Goal: Task Accomplishment & Management: Manage account settings

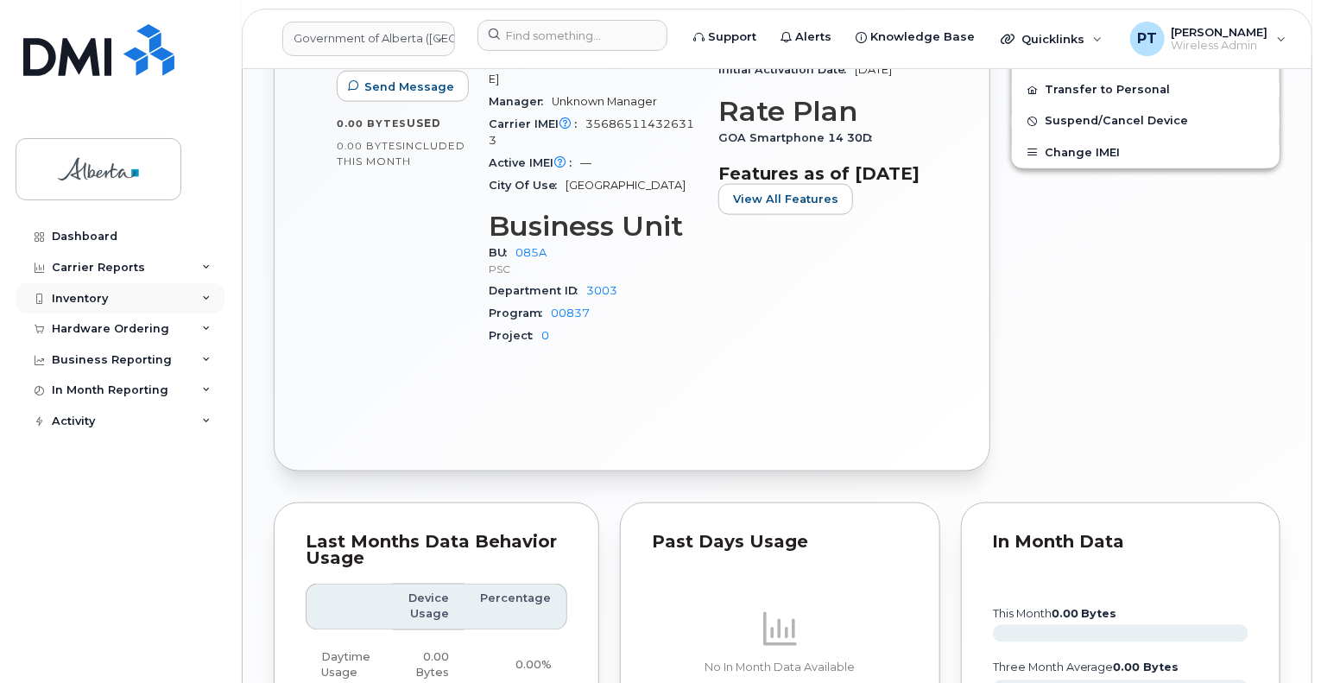
scroll to position [1081, 0]
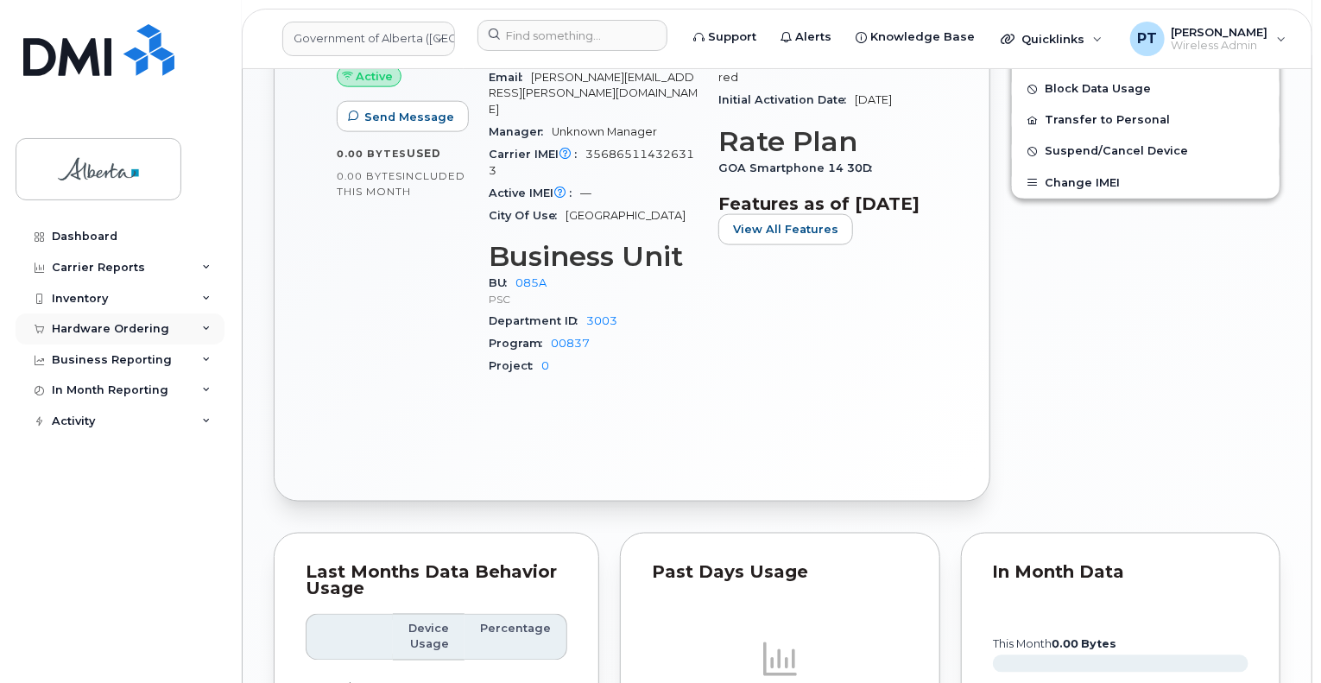
click at [137, 325] on div "Hardware Ordering" at bounding box center [110, 329] width 117 height 14
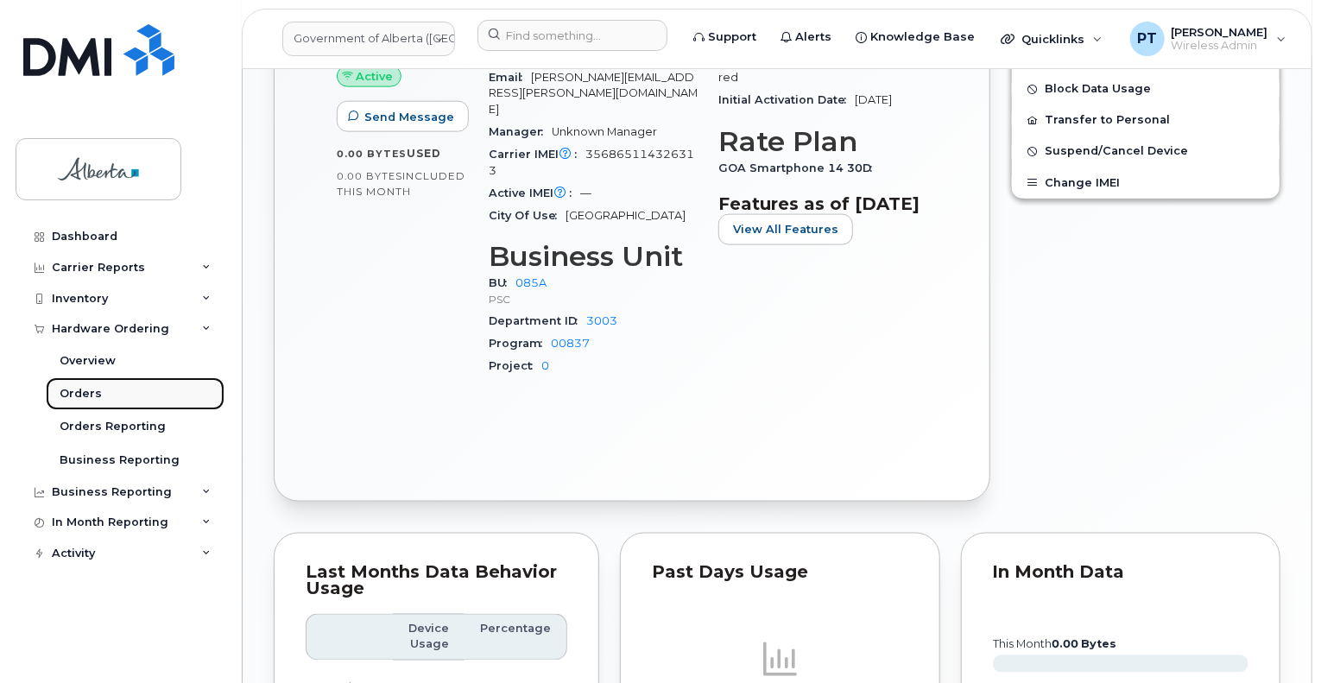
click at [76, 388] on div "Orders" at bounding box center [81, 394] width 42 height 16
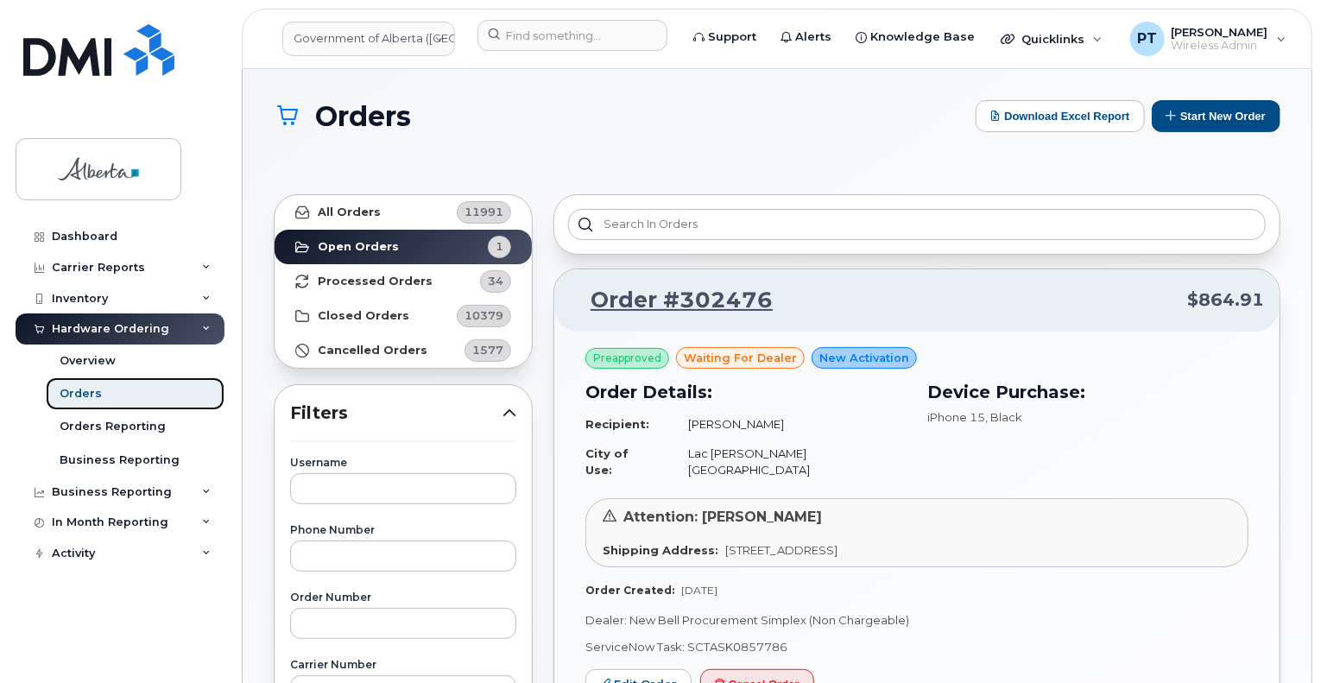
click at [167, 389] on link "Orders" at bounding box center [135, 393] width 179 height 33
click at [1188, 111] on button "Start New Order" at bounding box center [1215, 116] width 129 height 32
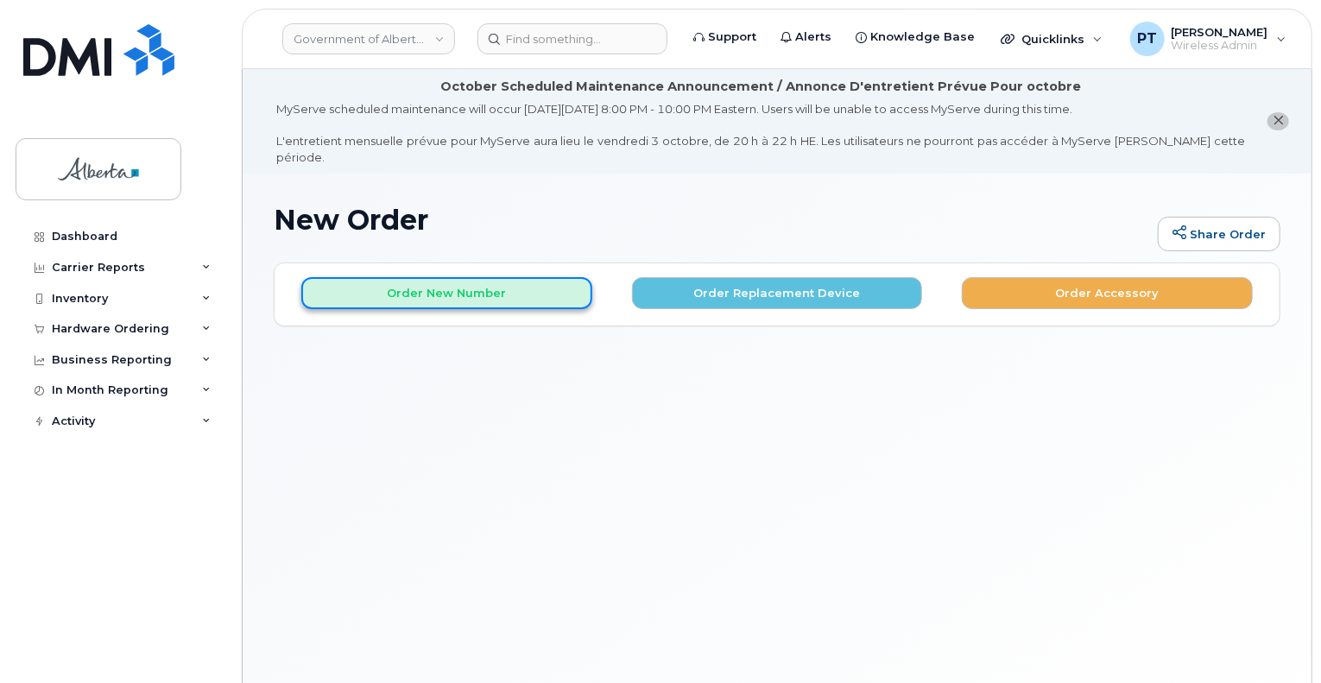
click at [475, 283] on button "Order New Number" at bounding box center [446, 293] width 291 height 32
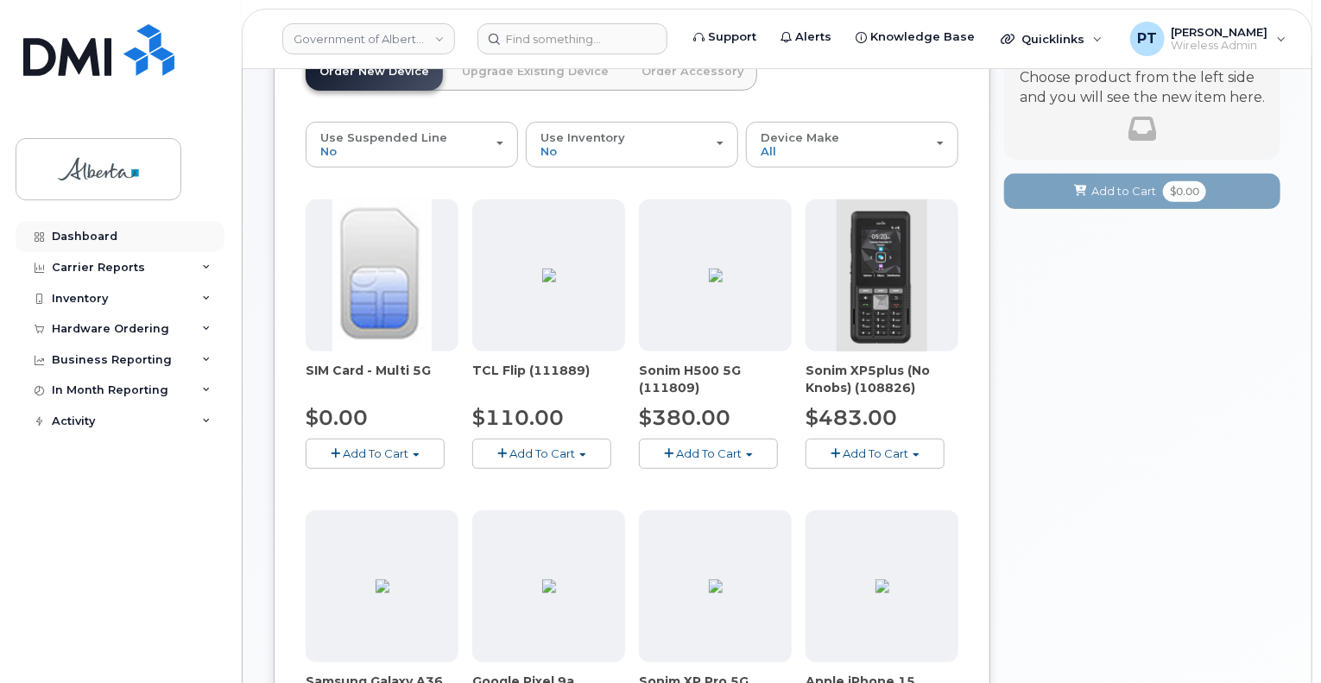
scroll to position [80, 0]
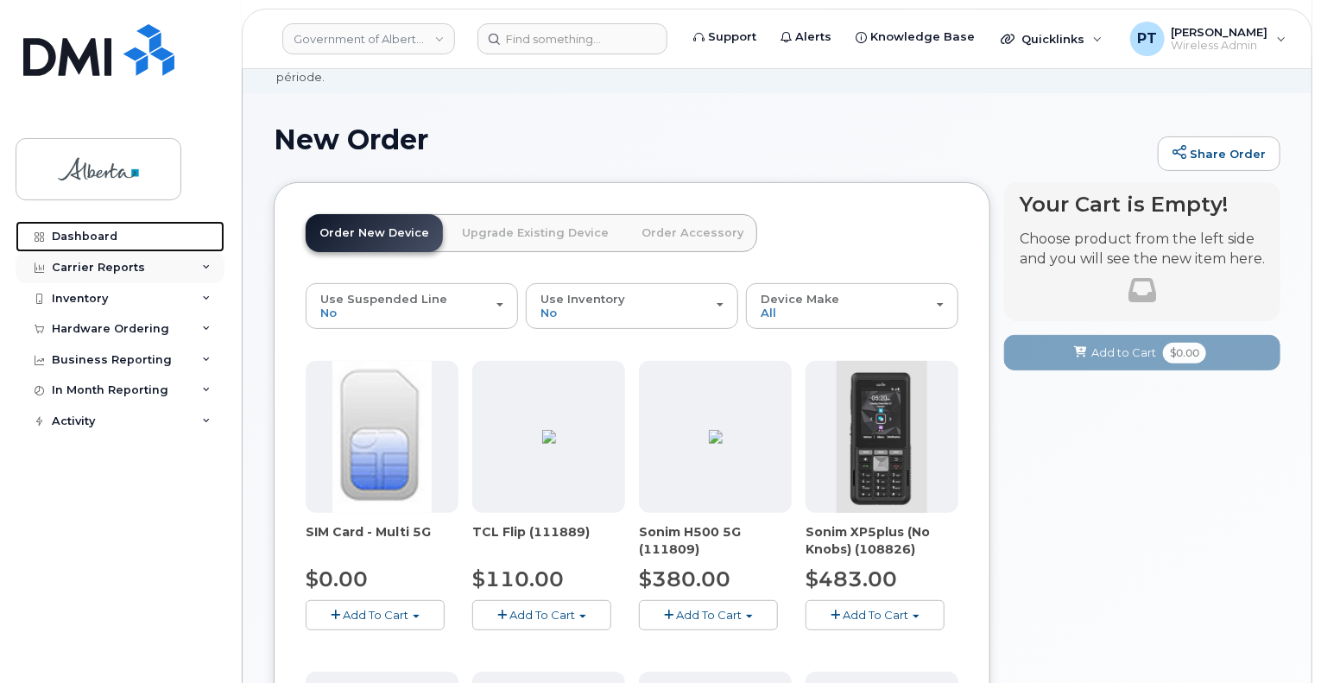
drag, startPoint x: 101, startPoint y: 243, endPoint x: 102, endPoint y: 251, distance: 8.7
click at [101, 243] on div "Dashboard" at bounding box center [85, 237] width 66 height 14
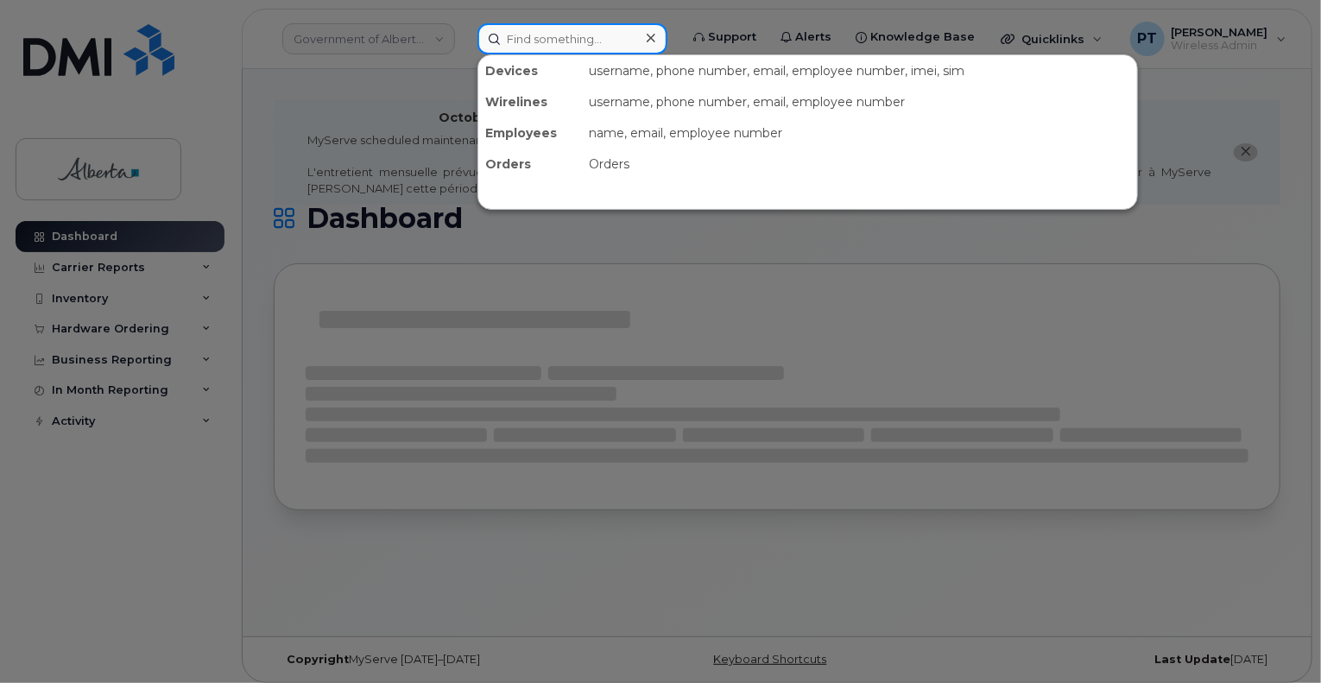
click at [563, 41] on input at bounding box center [572, 38] width 190 height 31
paste input "5873389039"
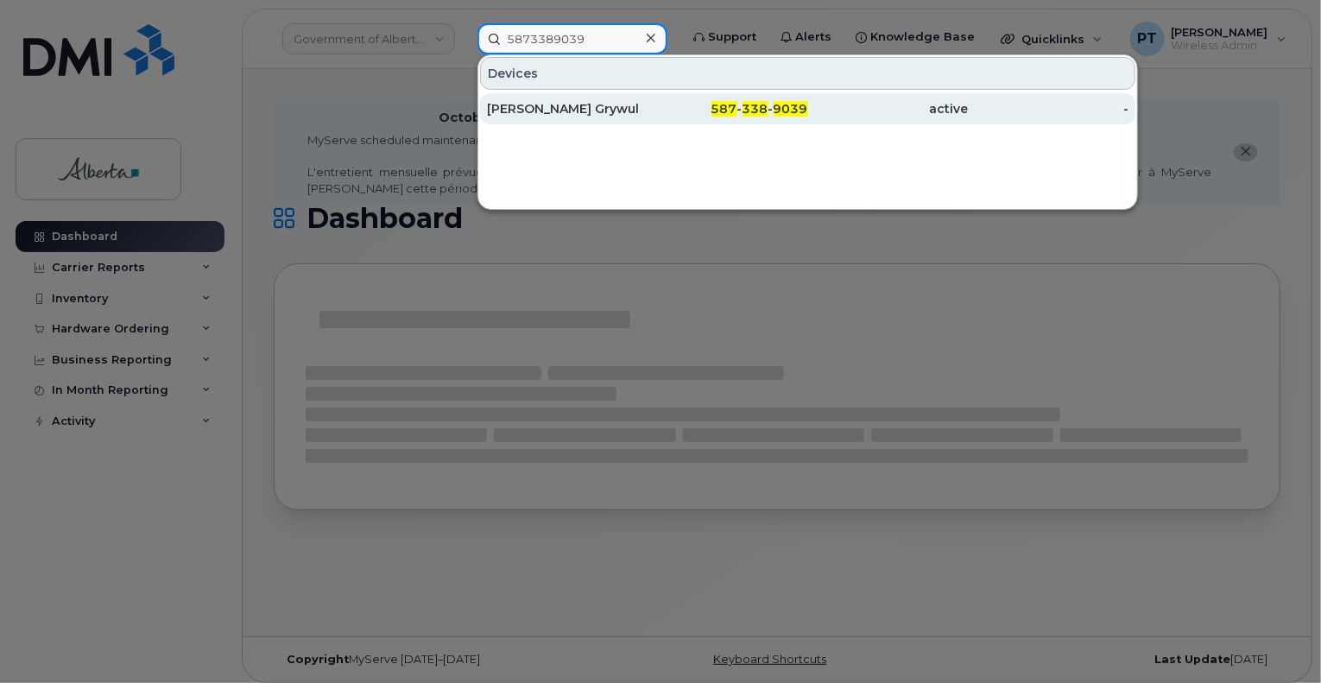
type input "5873389039"
click at [532, 110] on div "[PERSON_NAME] Grywul" at bounding box center [567, 108] width 161 height 17
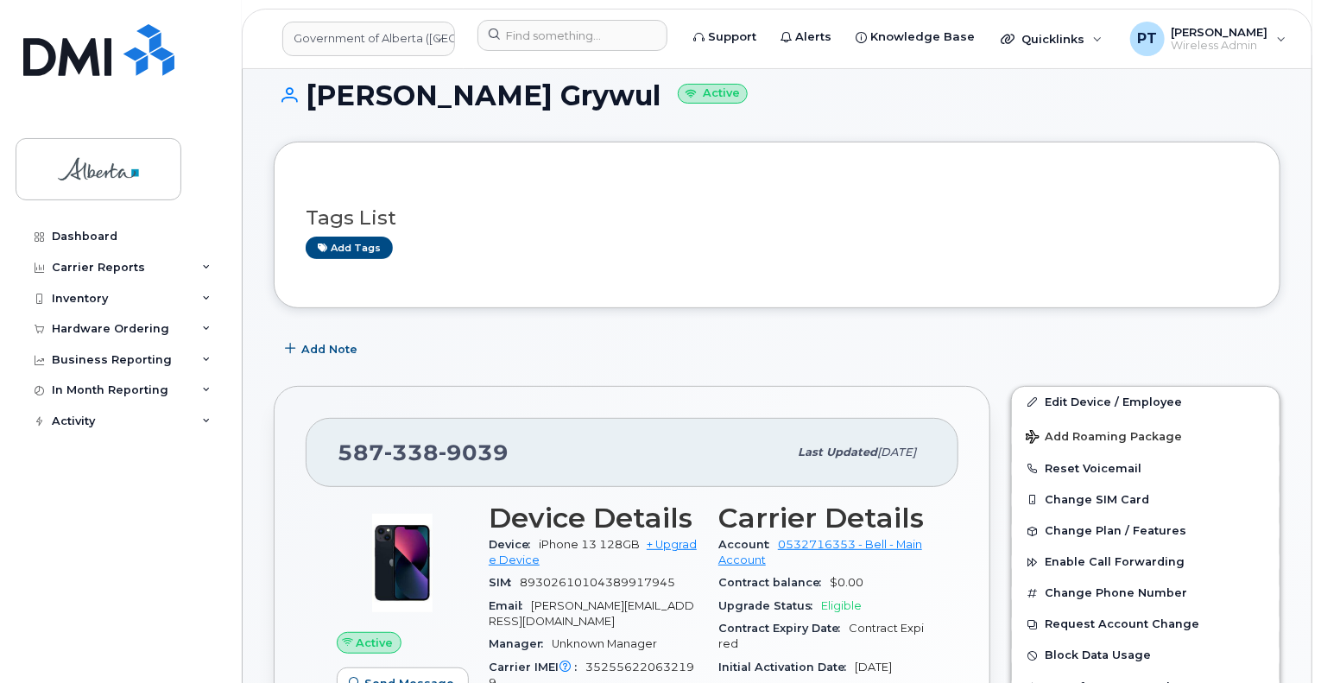
scroll to position [86, 0]
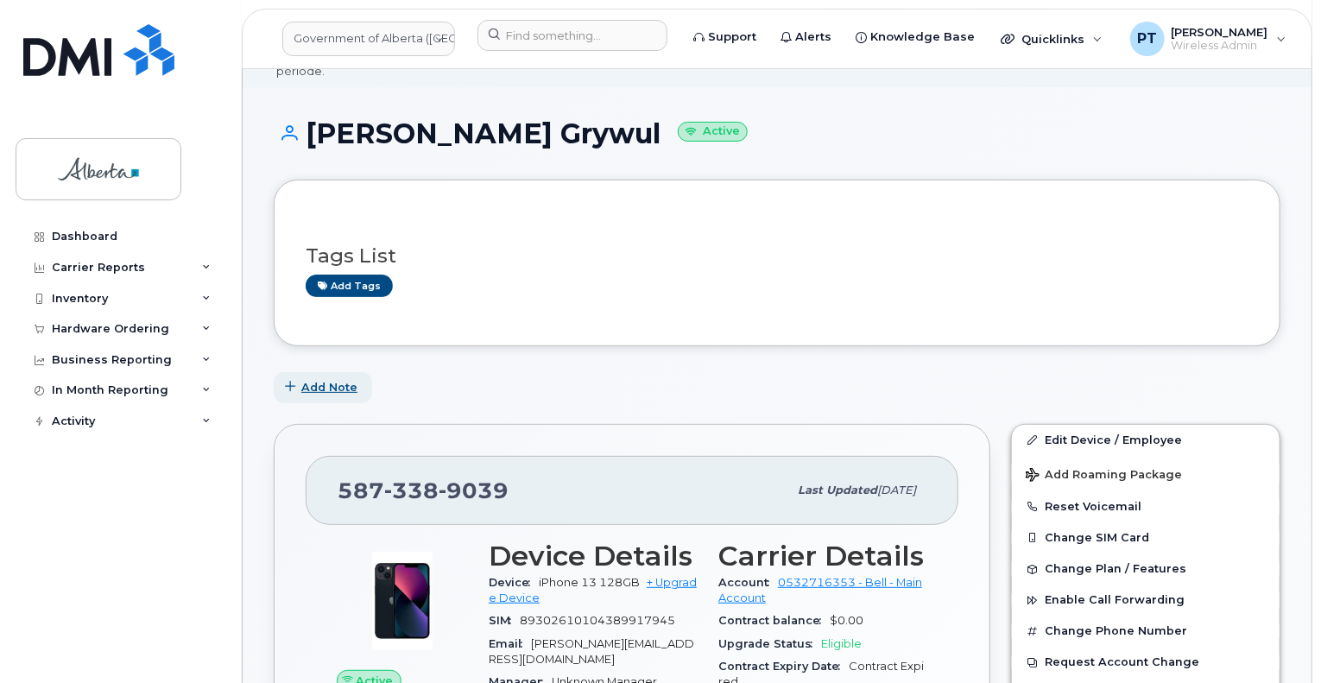
click at [318, 379] on span "Add Note" at bounding box center [329, 387] width 56 height 16
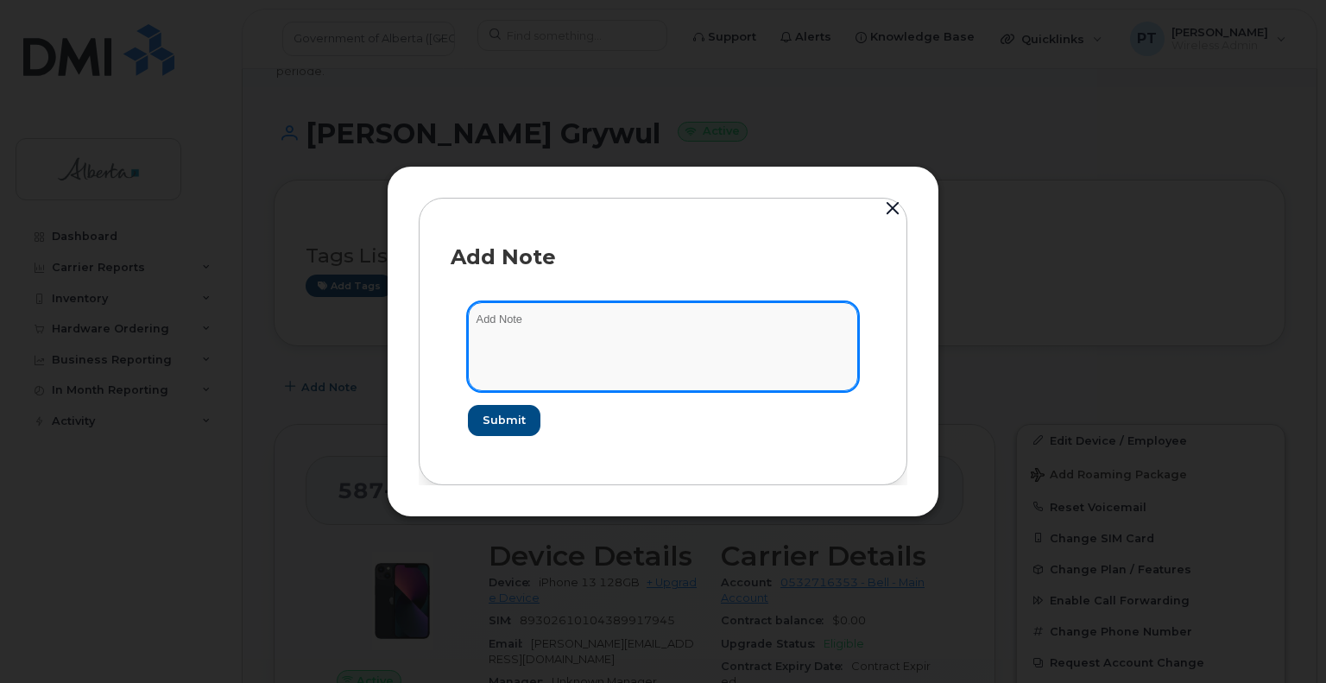
click at [590, 329] on textarea at bounding box center [663, 346] width 390 height 88
paste textarea "SCTASK0860224 Plan User Termination - (1) Cancel 5873389039 Repurpose Edmonton"
type textarea "SCTASK0860224 Plan User Termination - (1) Cancel 5873389039 Repurpose Edmonton"
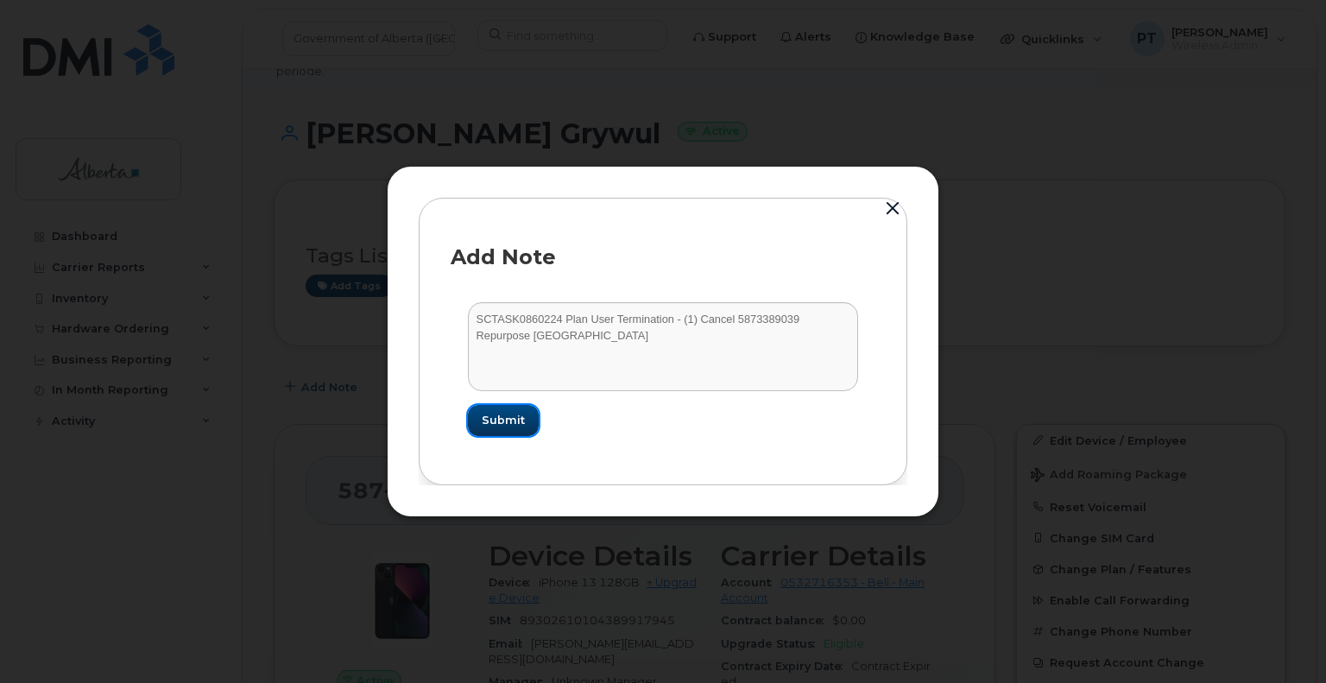
click at [508, 423] on span "Submit" at bounding box center [503, 420] width 43 height 16
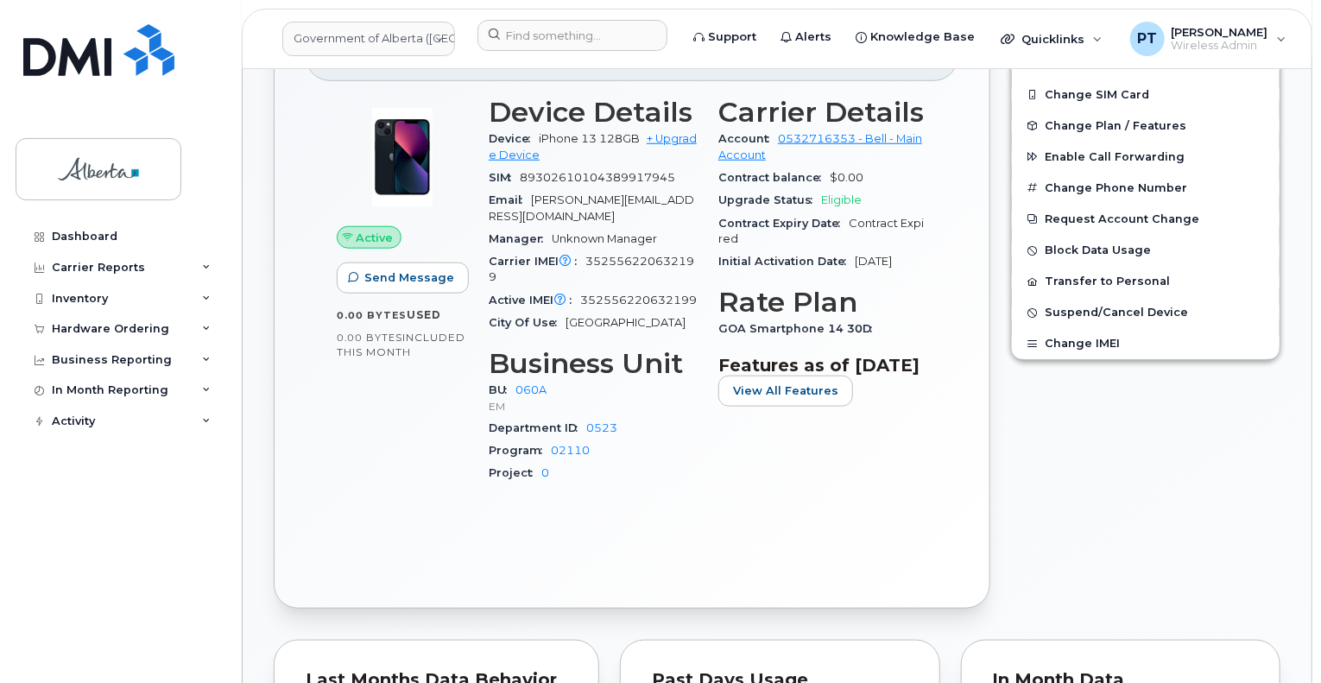
scroll to position [345, 0]
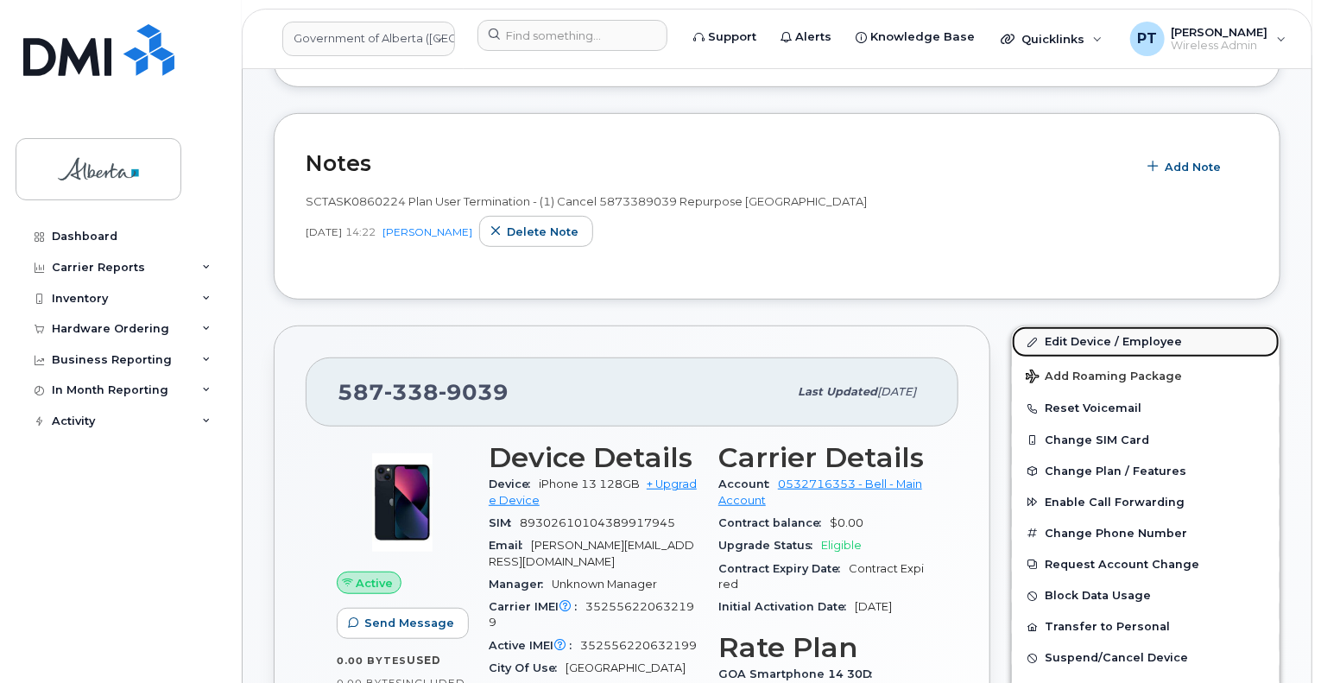
click at [1088, 326] on link "Edit Device / Employee" at bounding box center [1146, 341] width 268 height 31
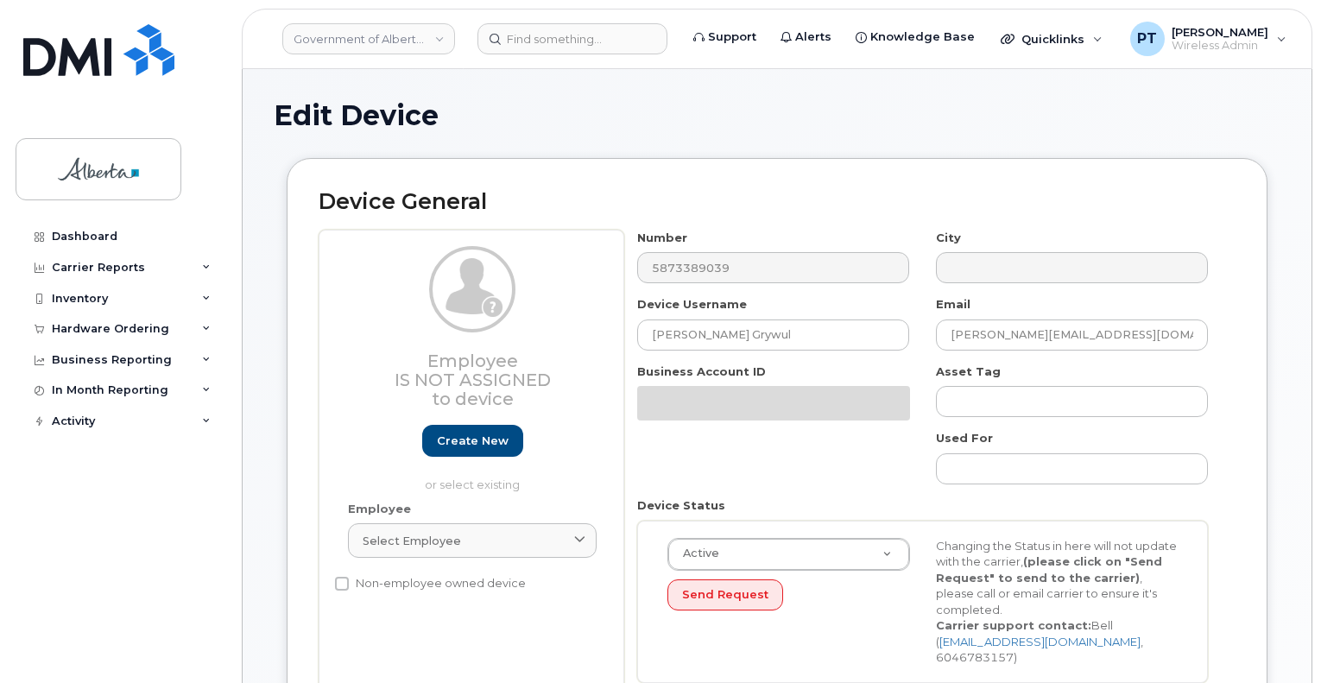
select select "4749732"
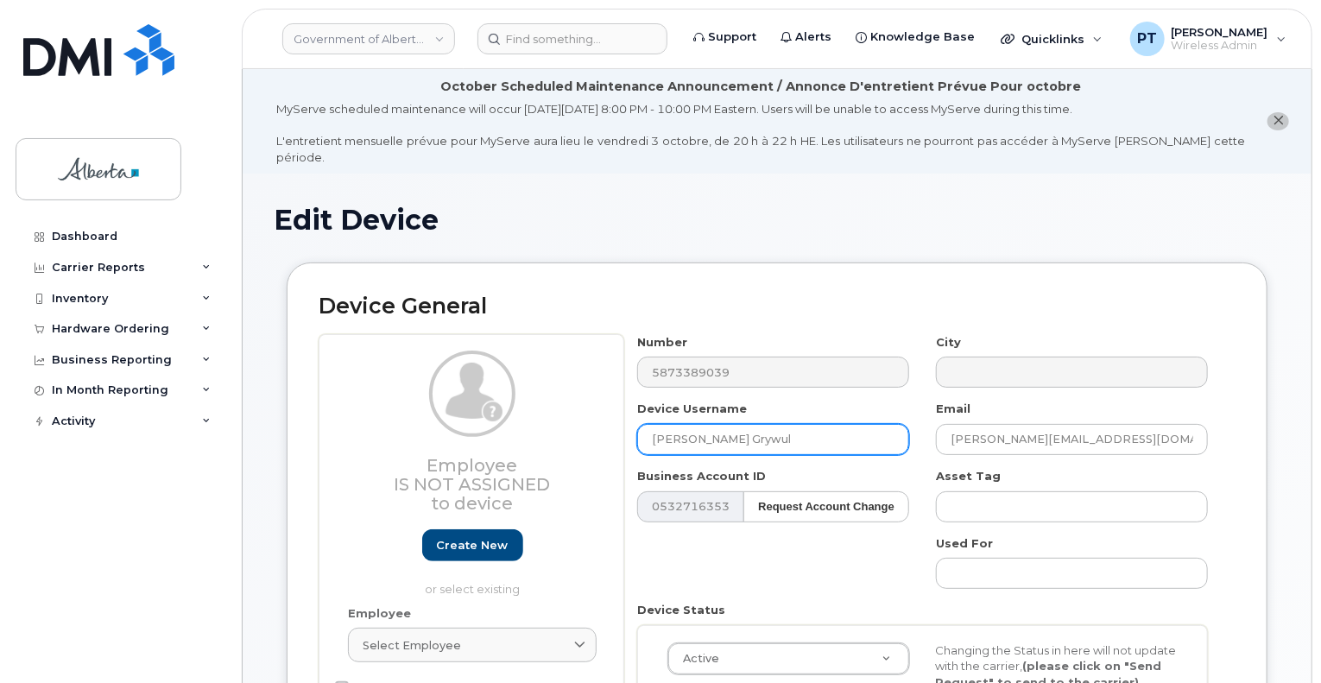
drag, startPoint x: 771, startPoint y: 433, endPoint x: 630, endPoint y: 430, distance: 140.7
click at [630, 430] on div "Device Username Jody Grywul" at bounding box center [773, 427] width 299 height 54
type input "Repurpose [GEOGRAPHIC_DATA]"
drag, startPoint x: 1122, startPoint y: 420, endPoint x: 885, endPoint y: 426, distance: 237.4
click at [886, 426] on div "Number 5873389039 City Device Username Repurpose Edmonton Email Jody.Grywul@gov…" at bounding box center [922, 567] width 597 height 466
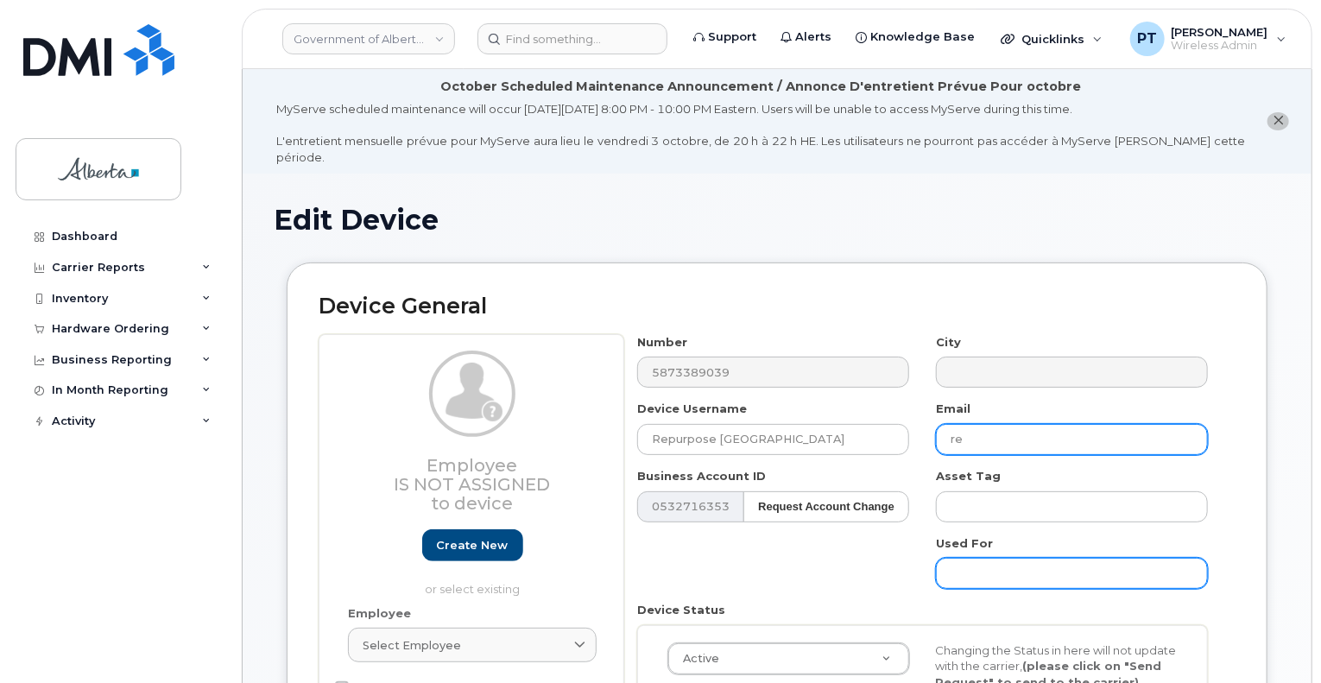
type input "[EMAIL_ADDRESS][DOMAIN_NAME]"
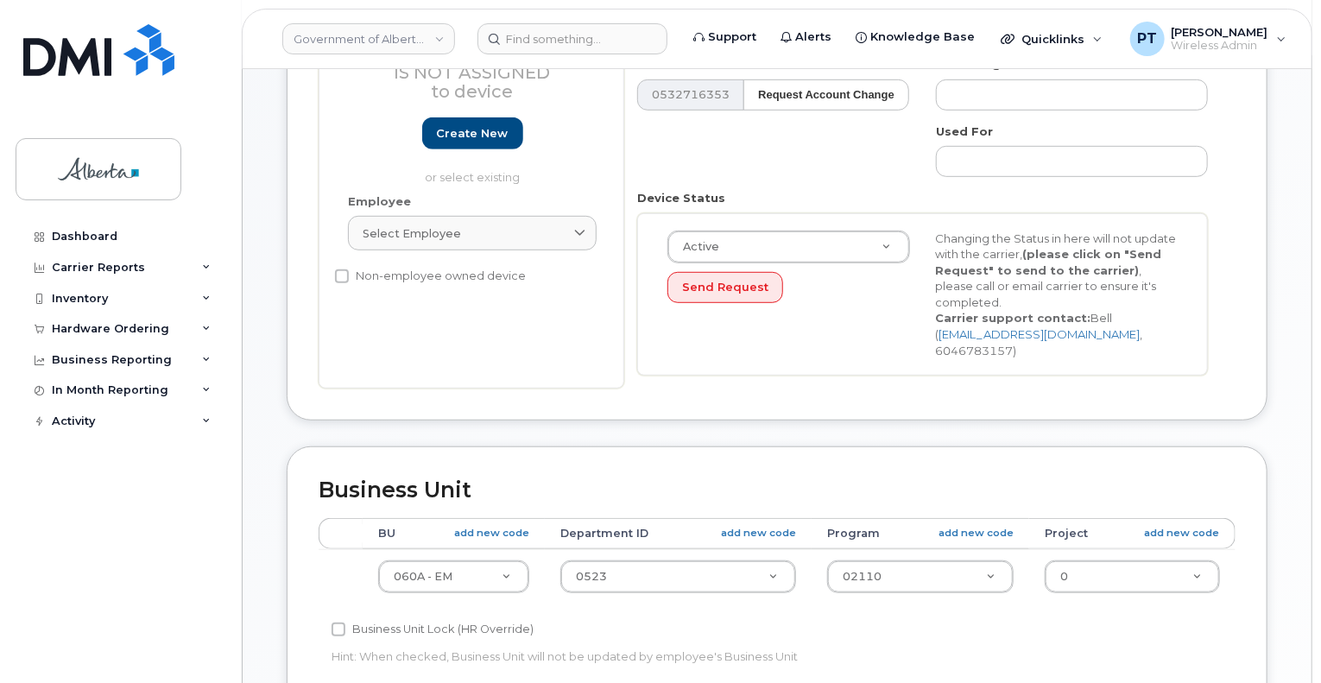
scroll to position [432, 0]
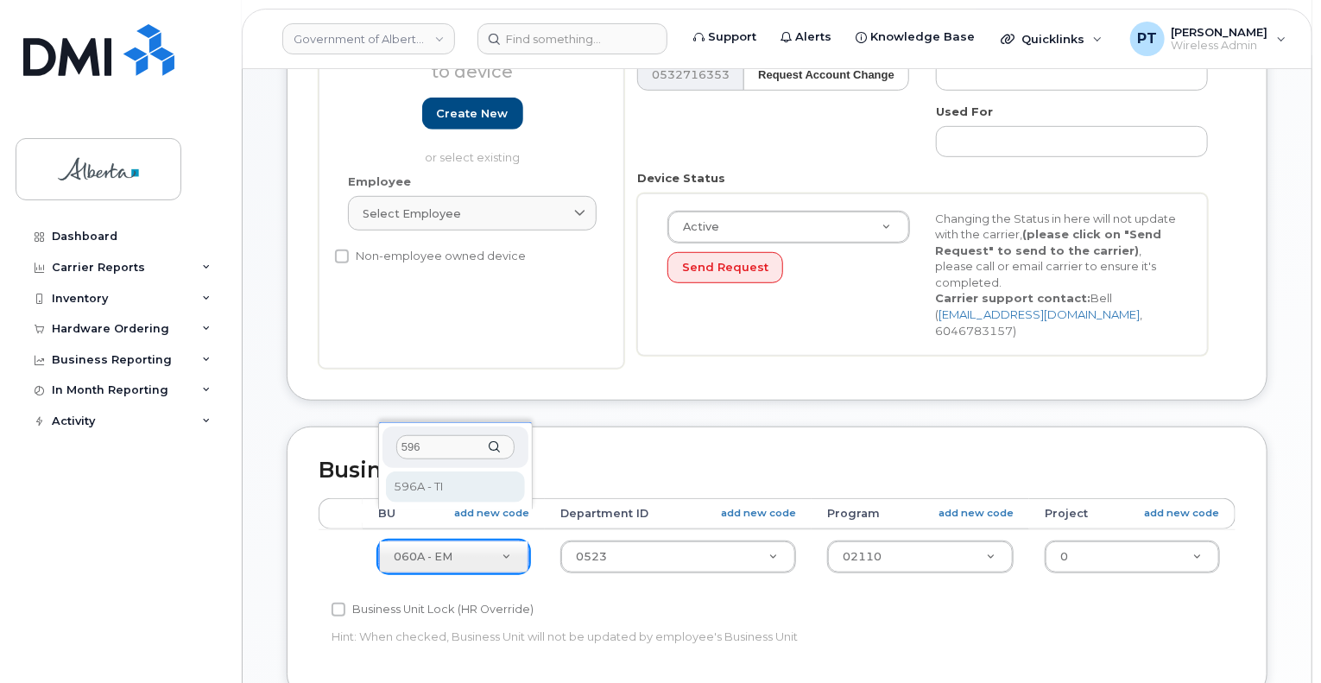
type input "596"
select select "4797729"
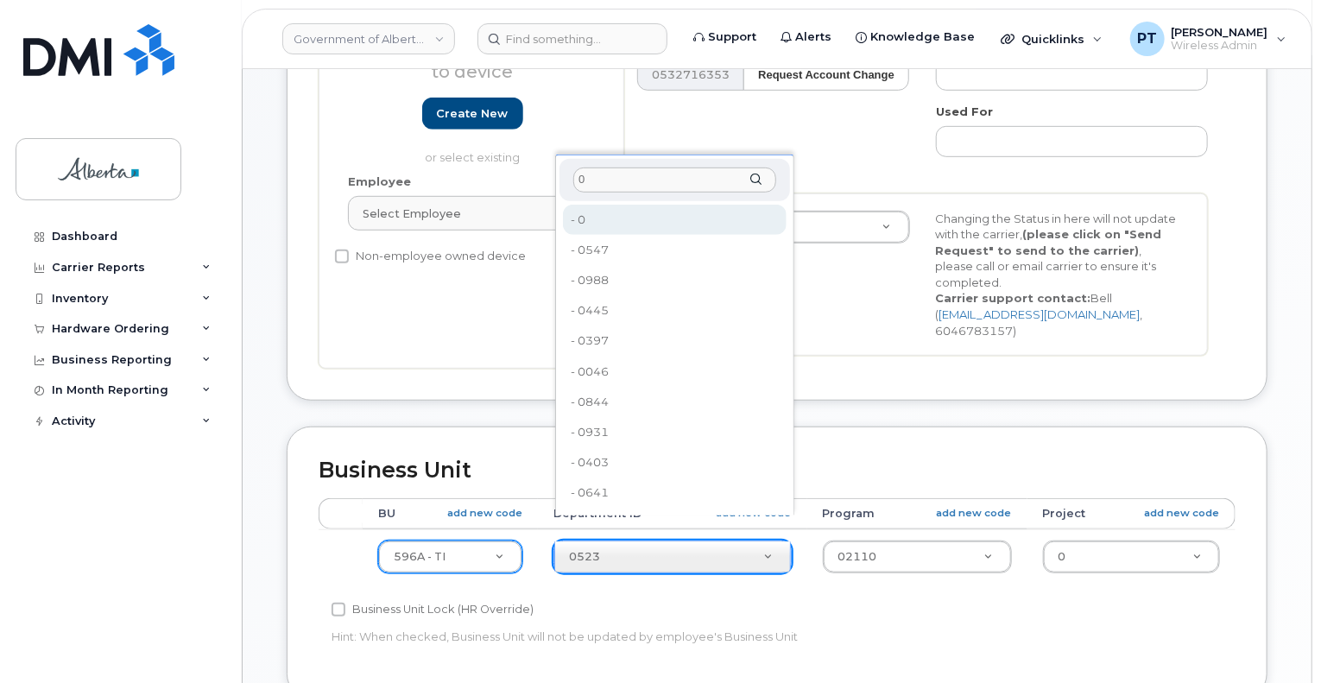
type input "0"
type input "4806341"
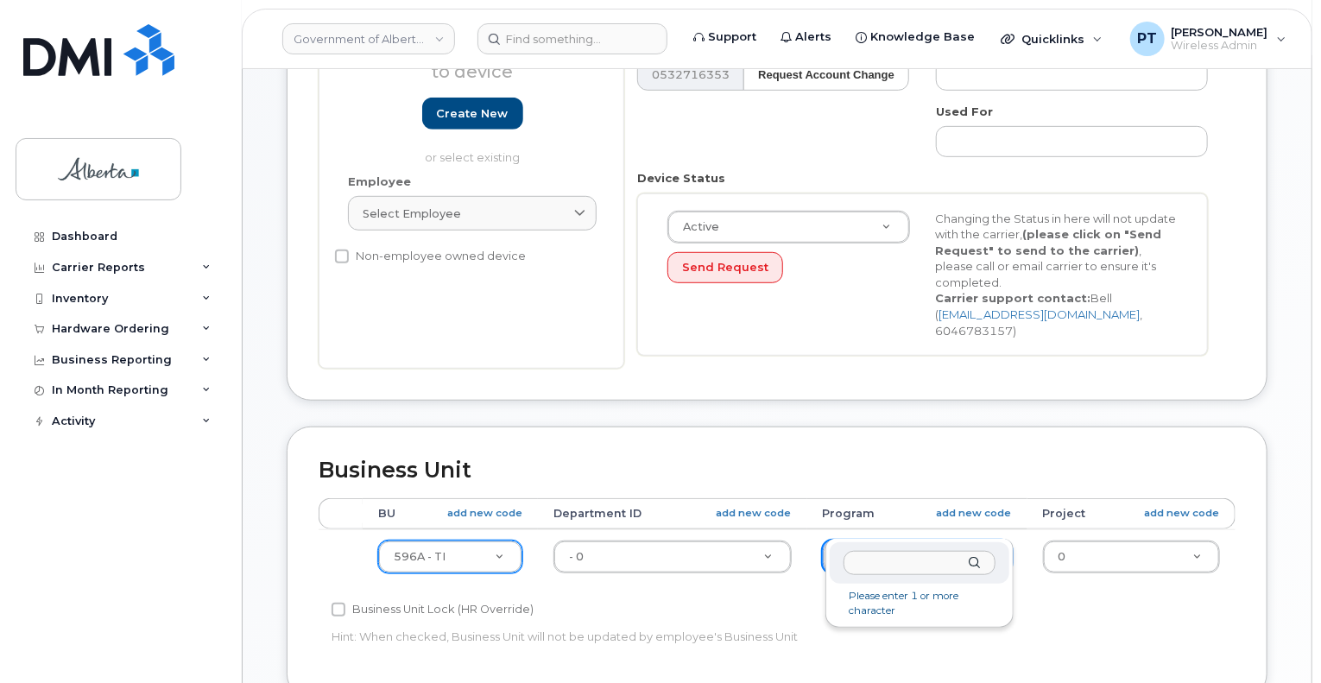
drag, startPoint x: 874, startPoint y: 520, endPoint x: 841, endPoint y: 525, distance: 33.9
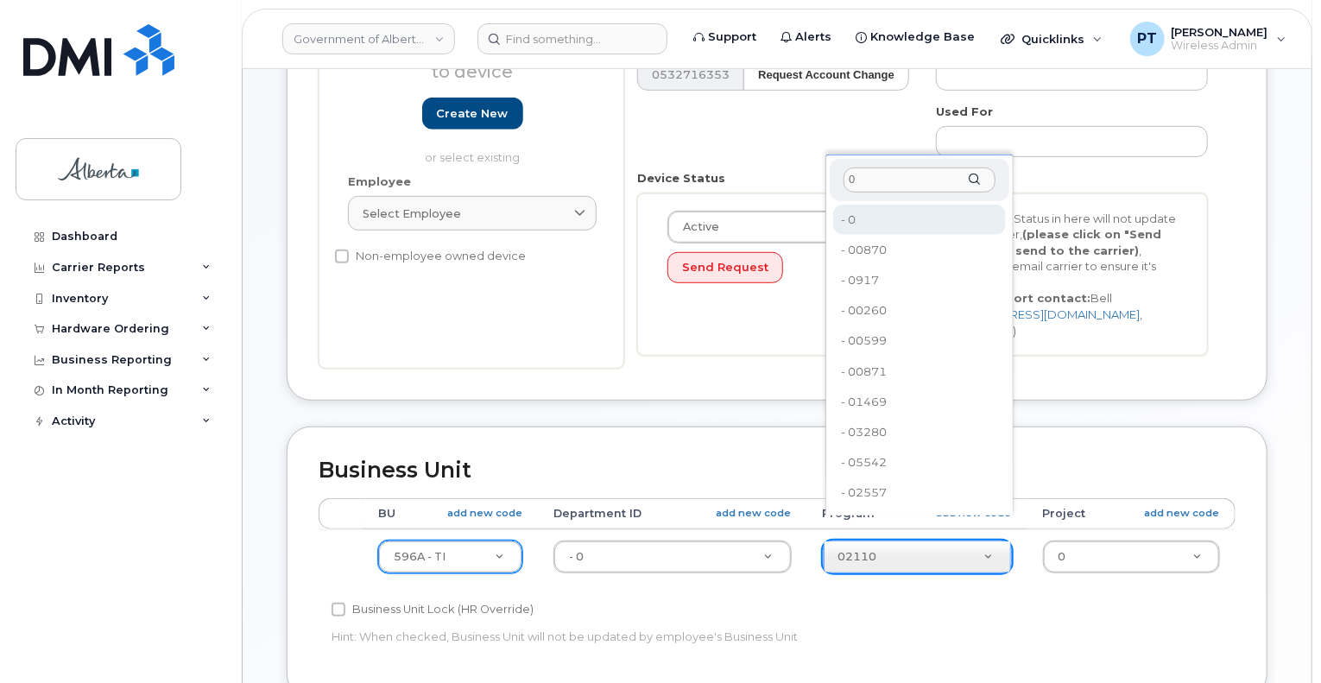
type input "0"
type input "4806366"
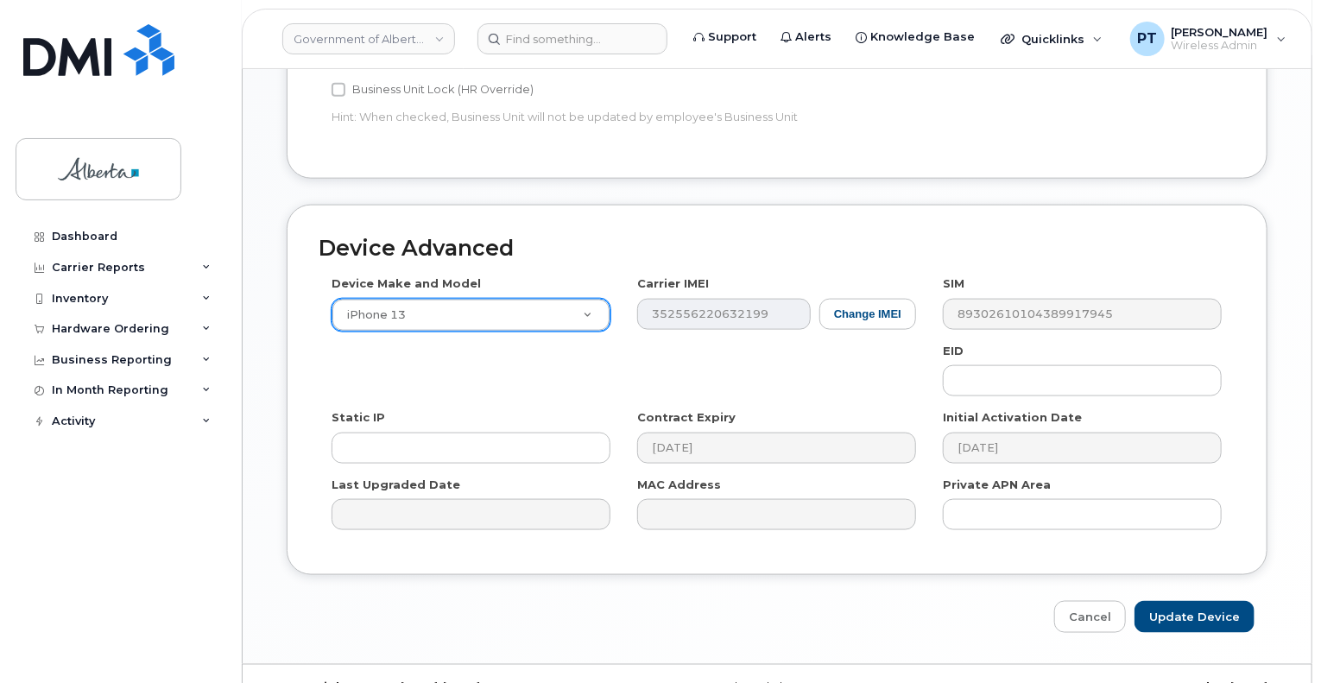
scroll to position [952, 0]
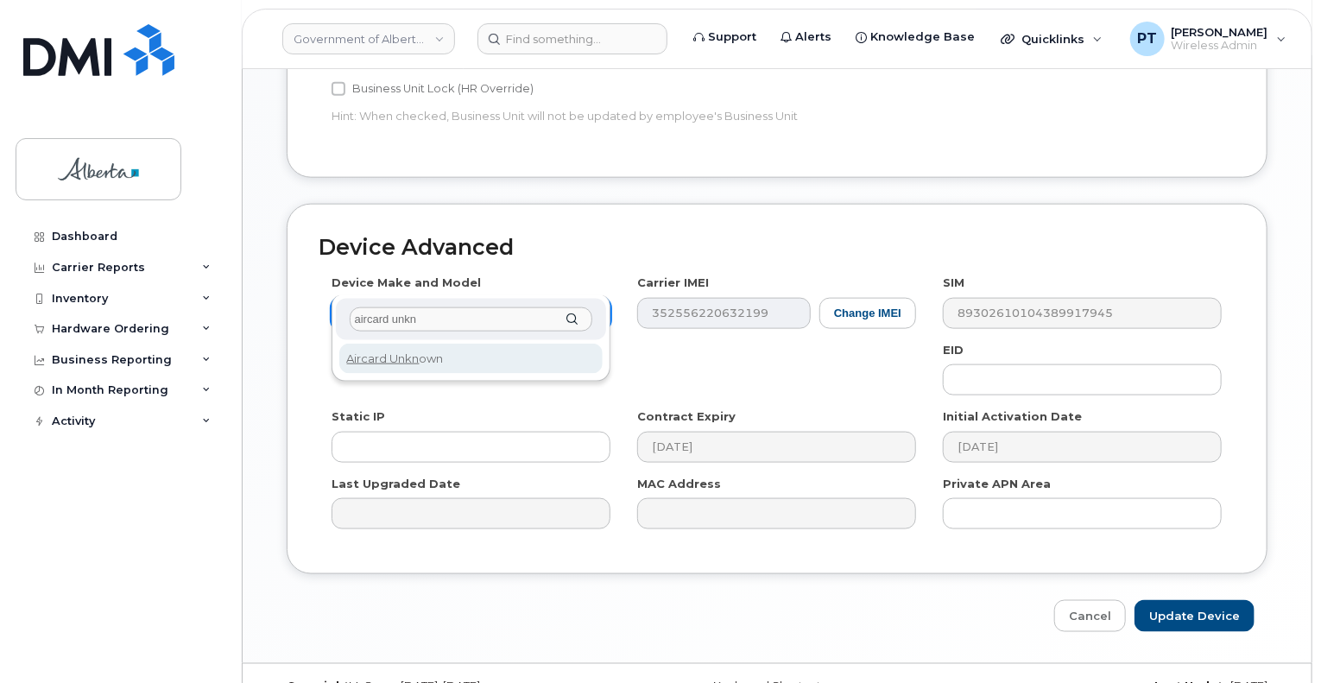
type input "aircard unkn"
select select "971"
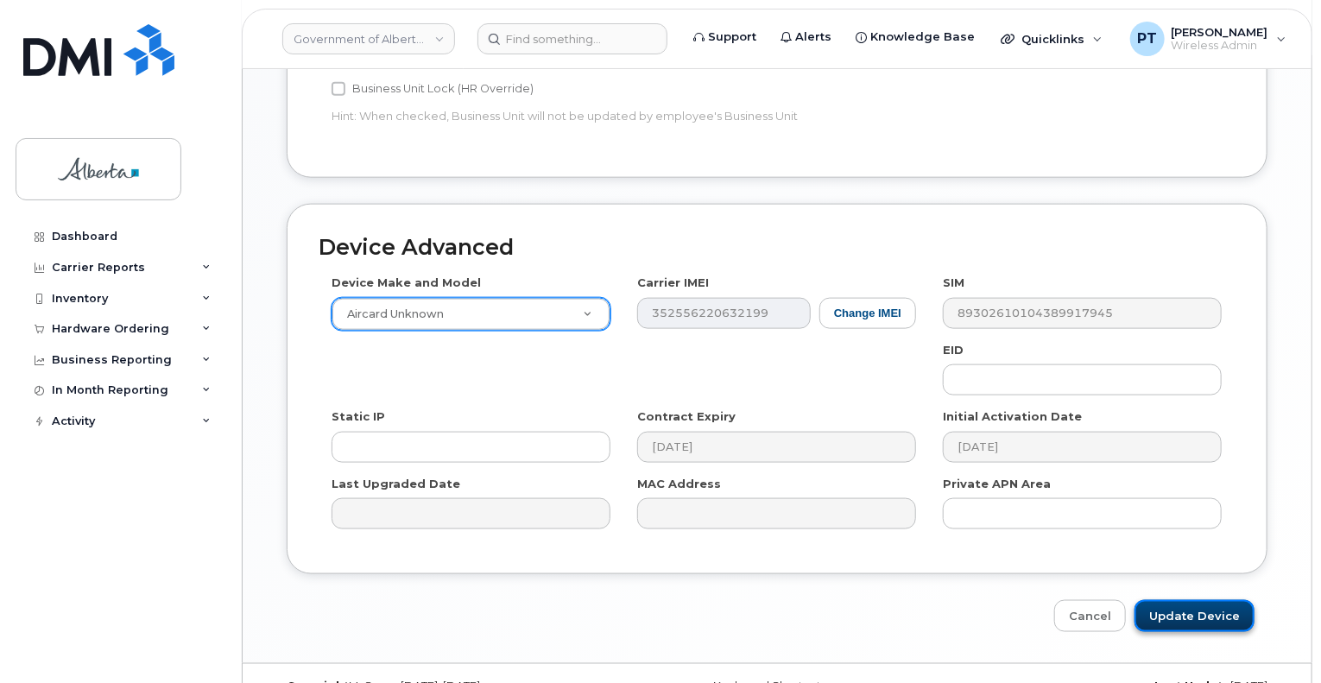
click at [1188, 600] on input "Update Device" at bounding box center [1194, 616] width 120 height 32
type input "Saving..."
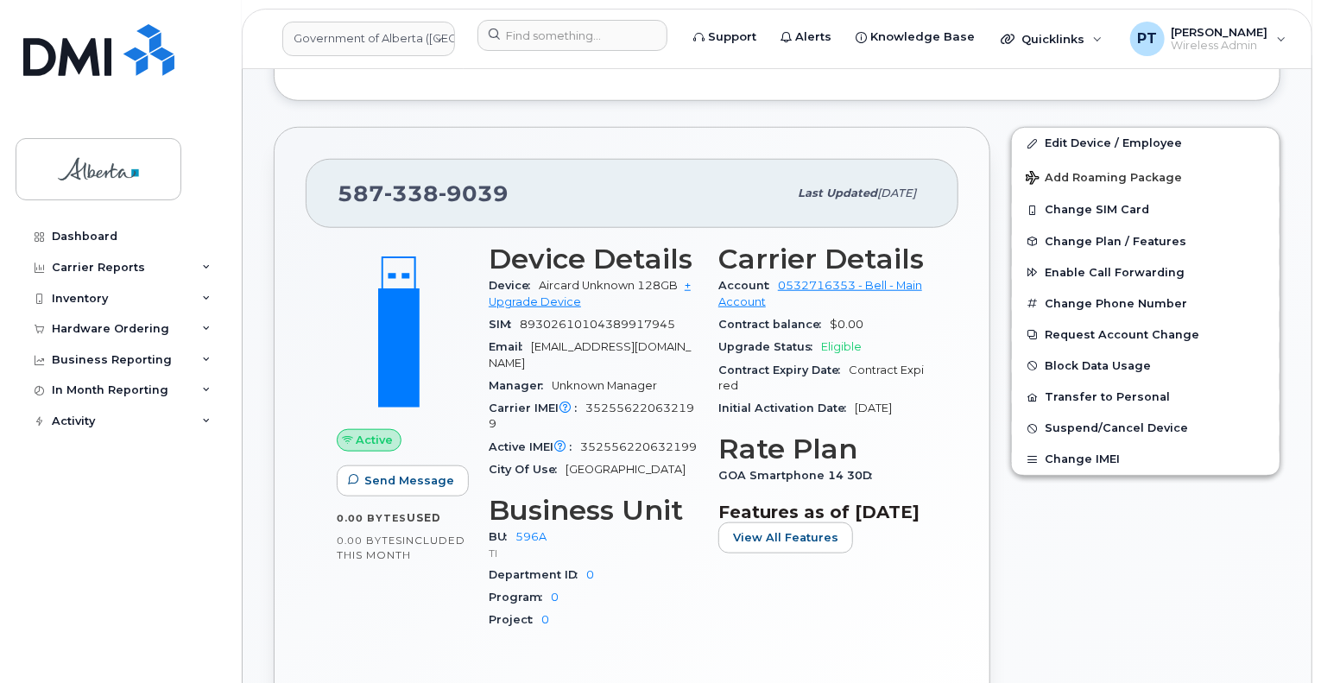
scroll to position [690, 0]
click at [1091, 235] on span "Change Plan / Features" at bounding box center [1115, 241] width 142 height 13
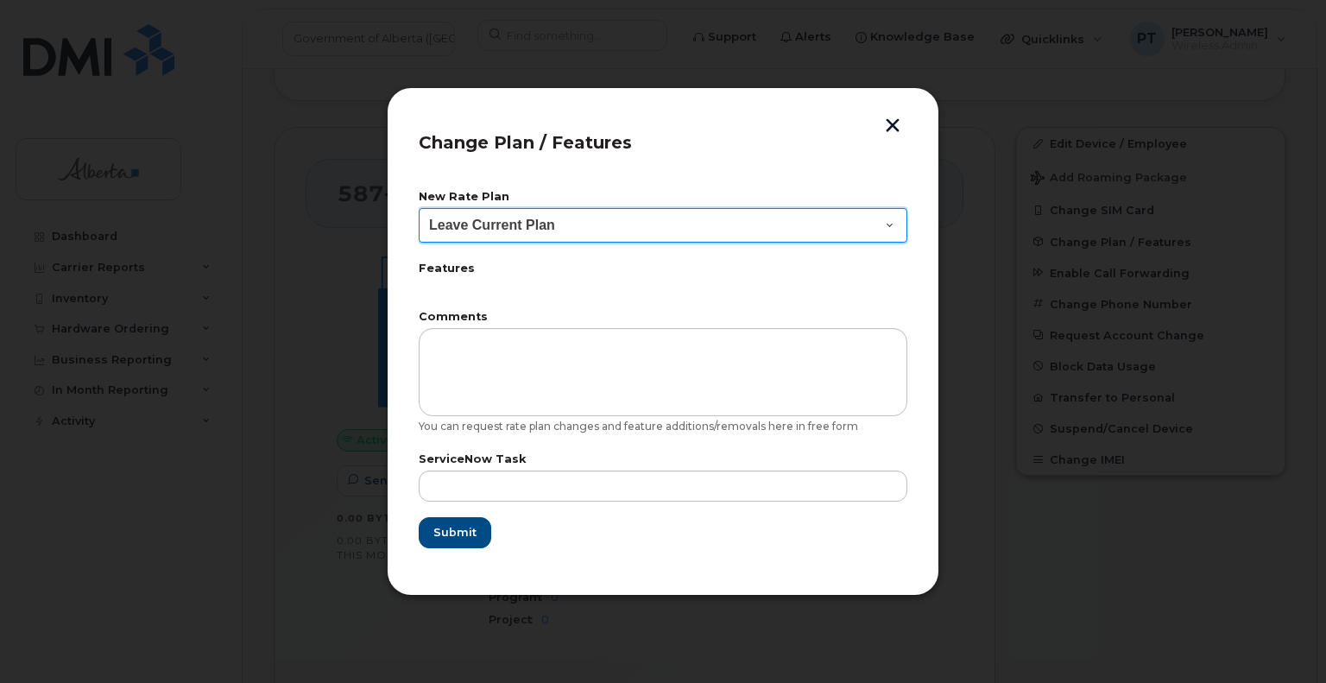
drag, startPoint x: 831, startPoint y: 227, endPoint x: 818, endPoint y: 239, distance: 17.7
click at [831, 227] on select "Leave Current Plan GOA Data plan 9 30 d GOA–Unlimited Data Plan 9" at bounding box center [663, 225] width 489 height 35
select select "1790211"
click at [419, 208] on select "Leave Current Plan GOA Data plan 9 30 d GOA–Unlimited Data Plan 9" at bounding box center [663, 225] width 489 height 35
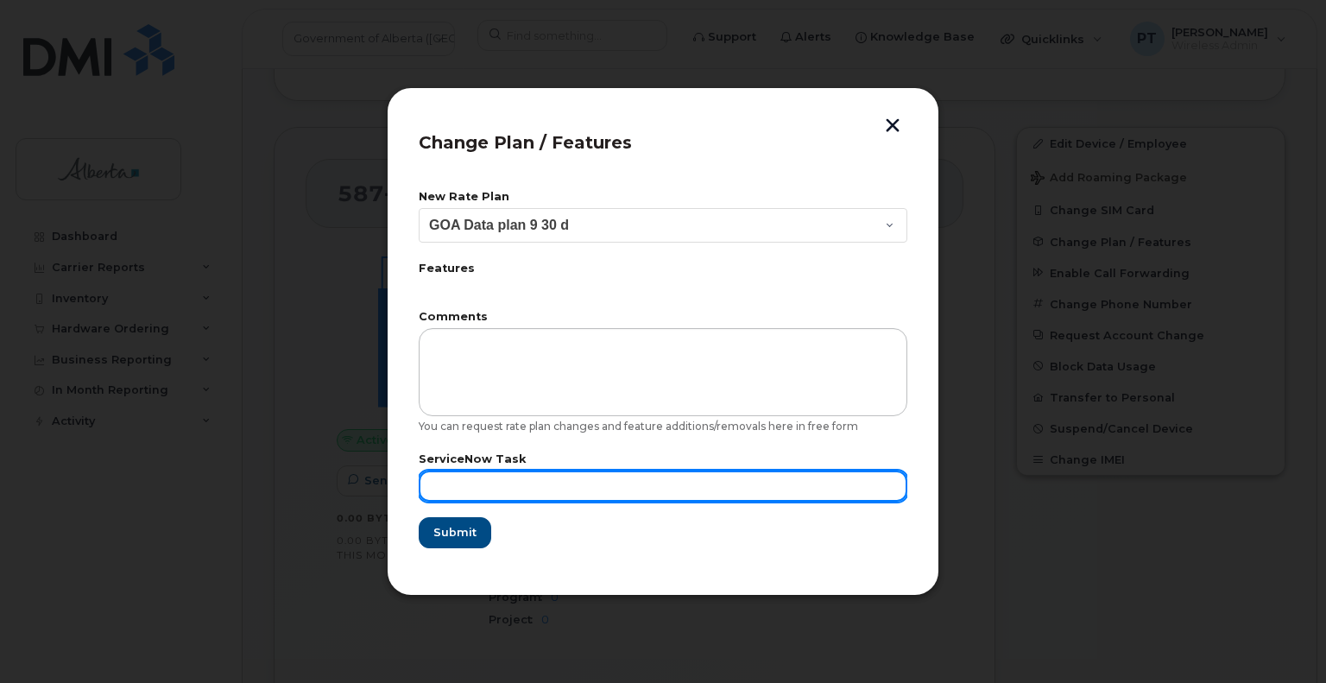
click at [514, 487] on input "text" at bounding box center [663, 485] width 489 height 31
paste input "SCTASK0860224"
type input "SCTASK0860224"
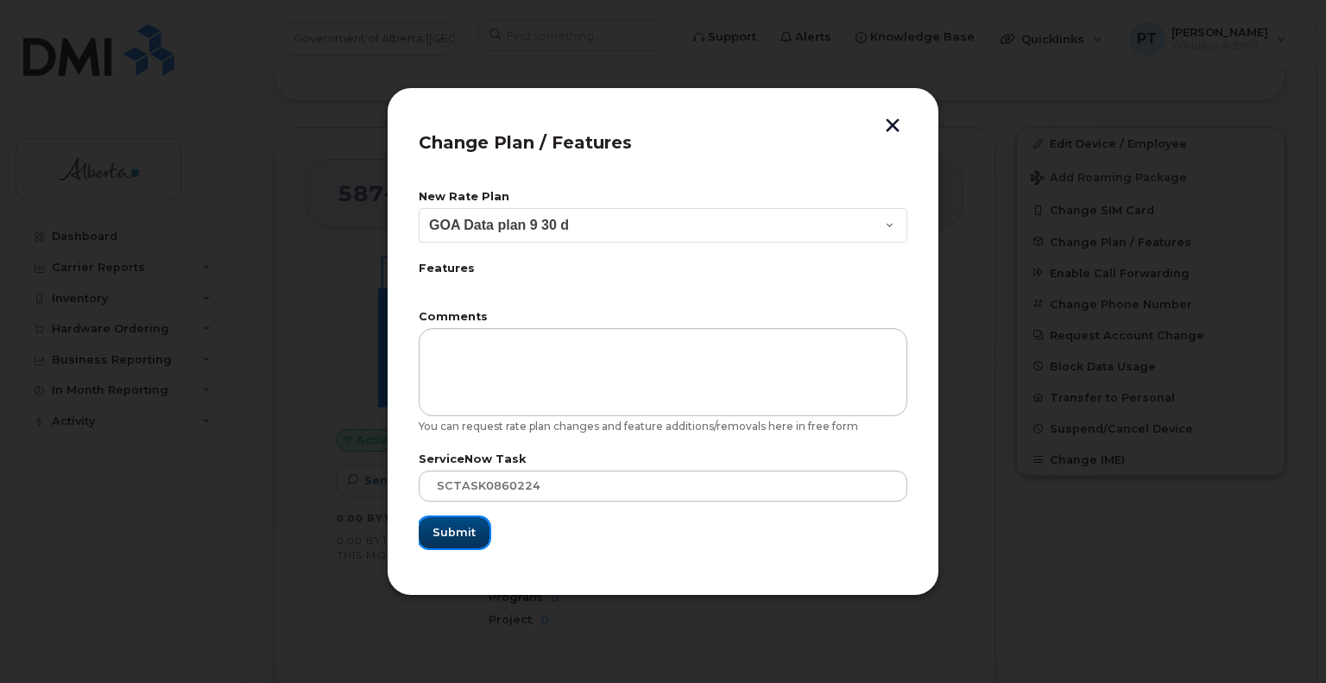
click at [450, 534] on span "Submit" at bounding box center [453, 532] width 43 height 16
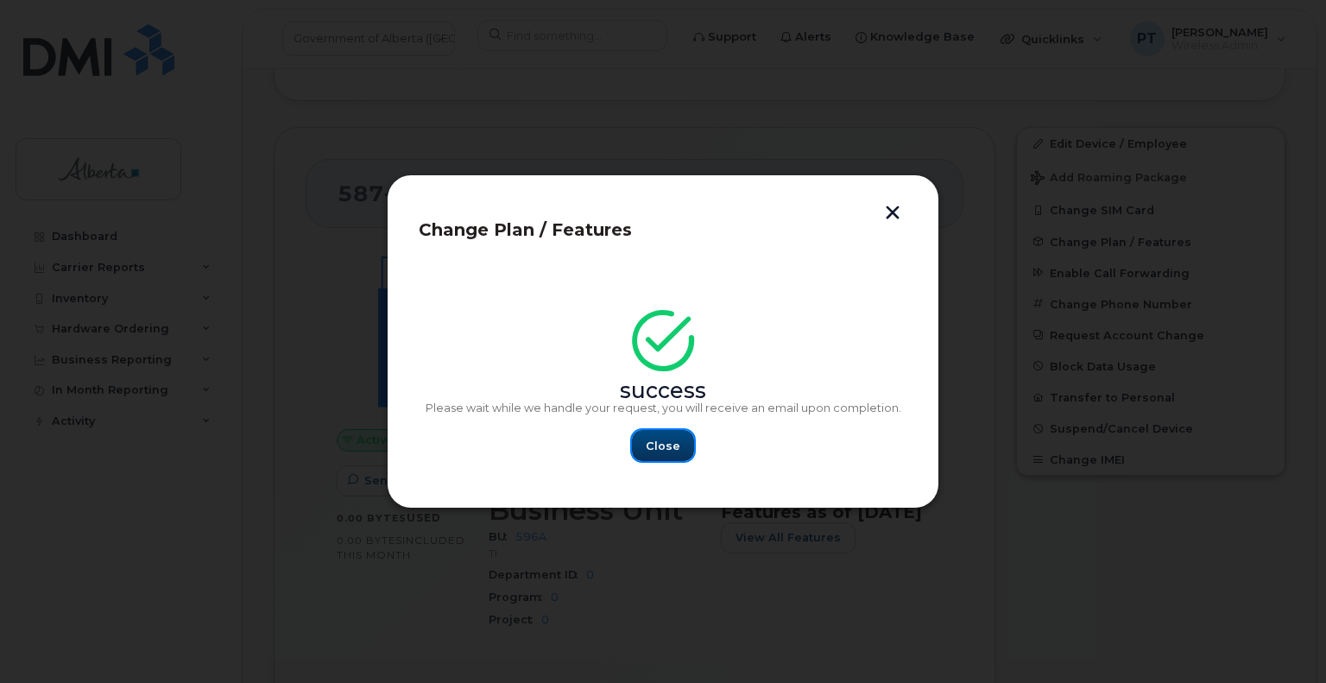
click at [651, 434] on button "Close" at bounding box center [663, 445] width 62 height 31
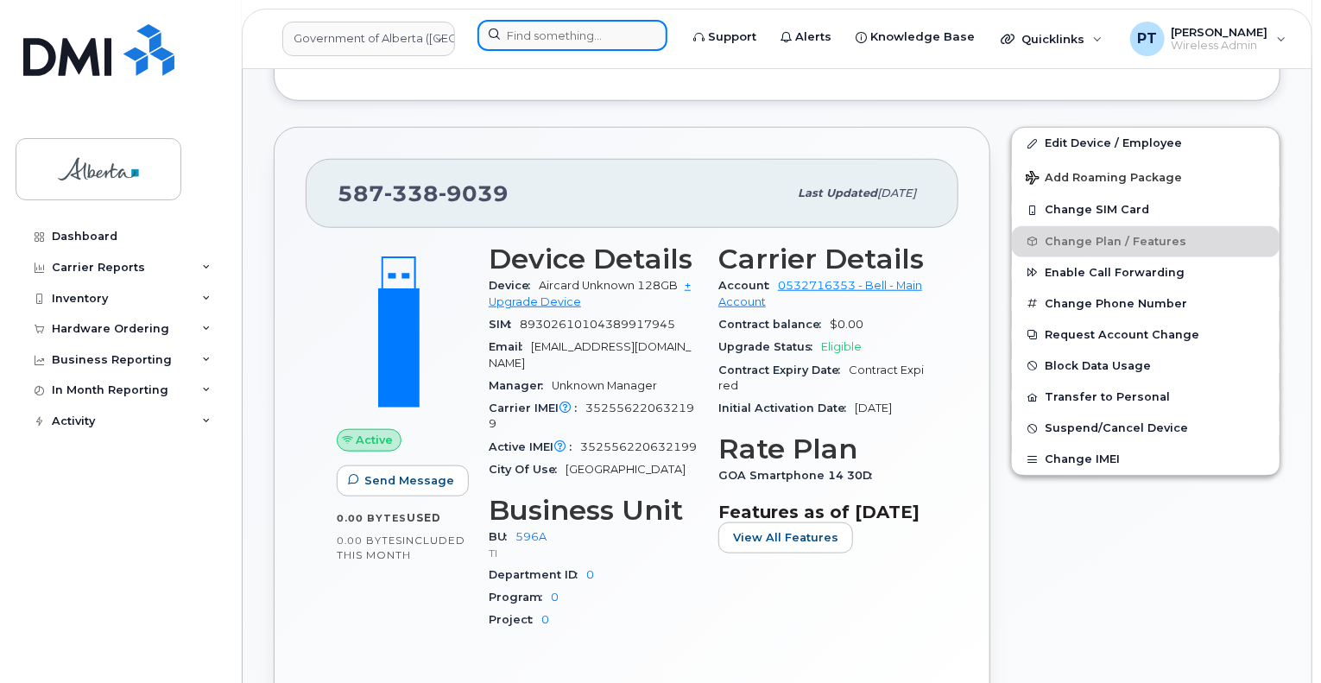
drag, startPoint x: 567, startPoint y: 40, endPoint x: 614, endPoint y: 47, distance: 47.3
click at [566, 29] on input at bounding box center [572, 35] width 190 height 31
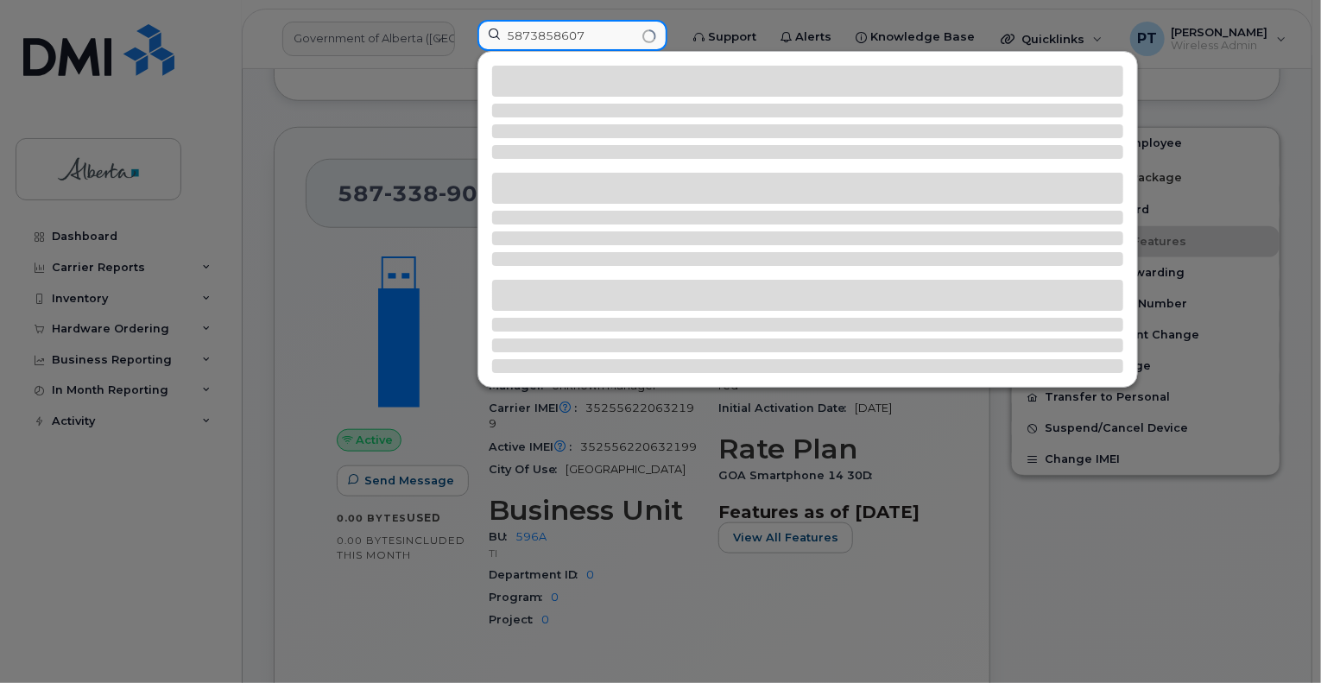
type input "5873858607"
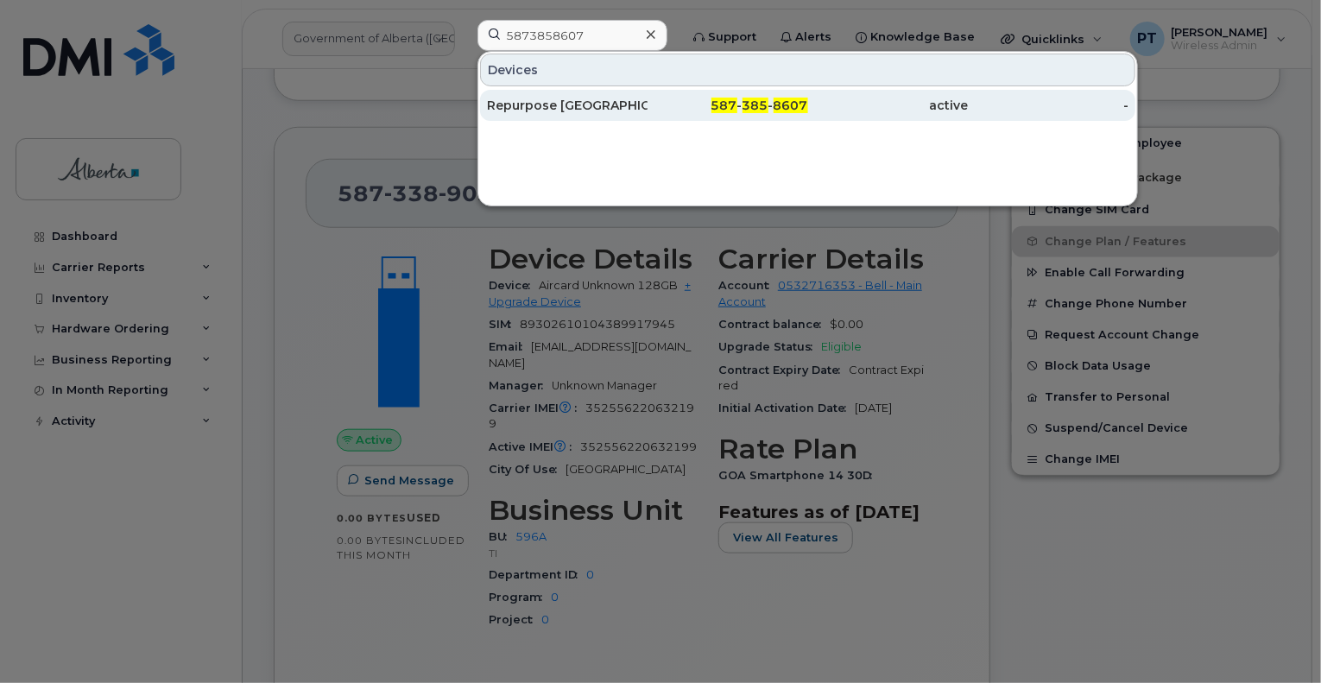
click at [538, 104] on div "Repurpose [GEOGRAPHIC_DATA]" at bounding box center [567, 105] width 161 height 17
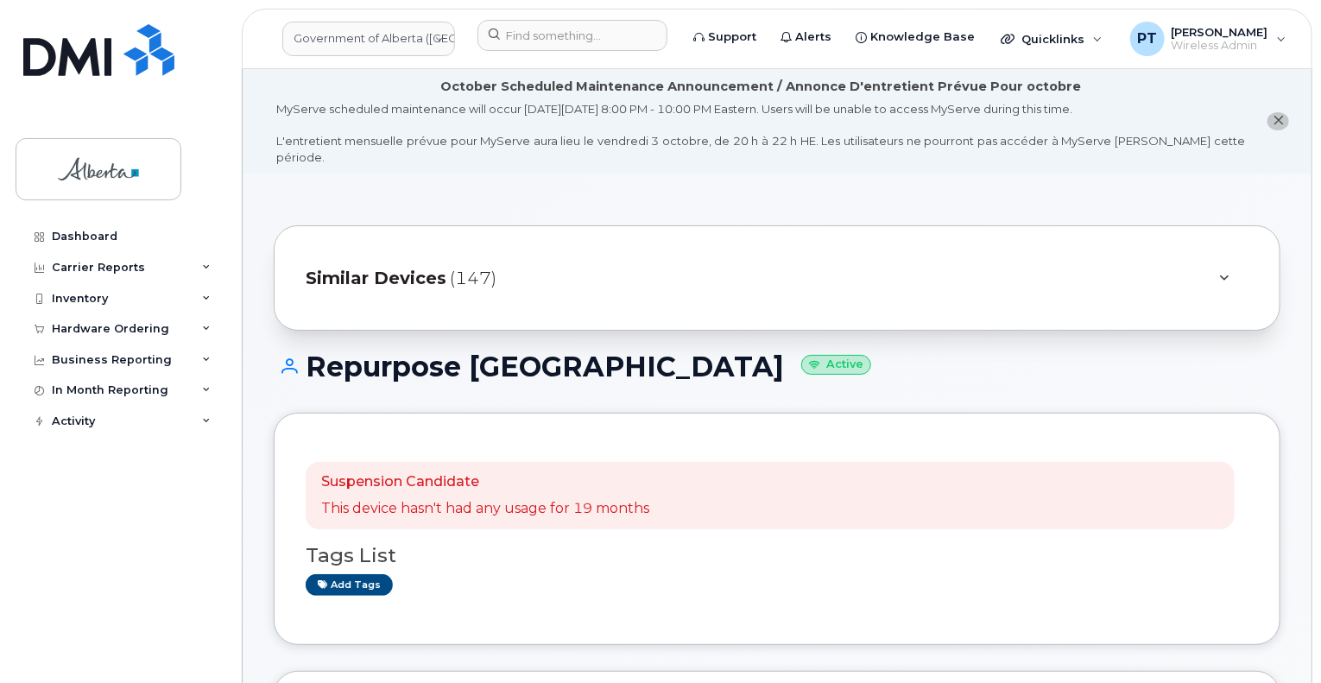
click at [690, 378] on div "Repurpose Edmonton Active" at bounding box center [777, 381] width 1006 height 61
